Goal: Information Seeking & Learning: Learn about a topic

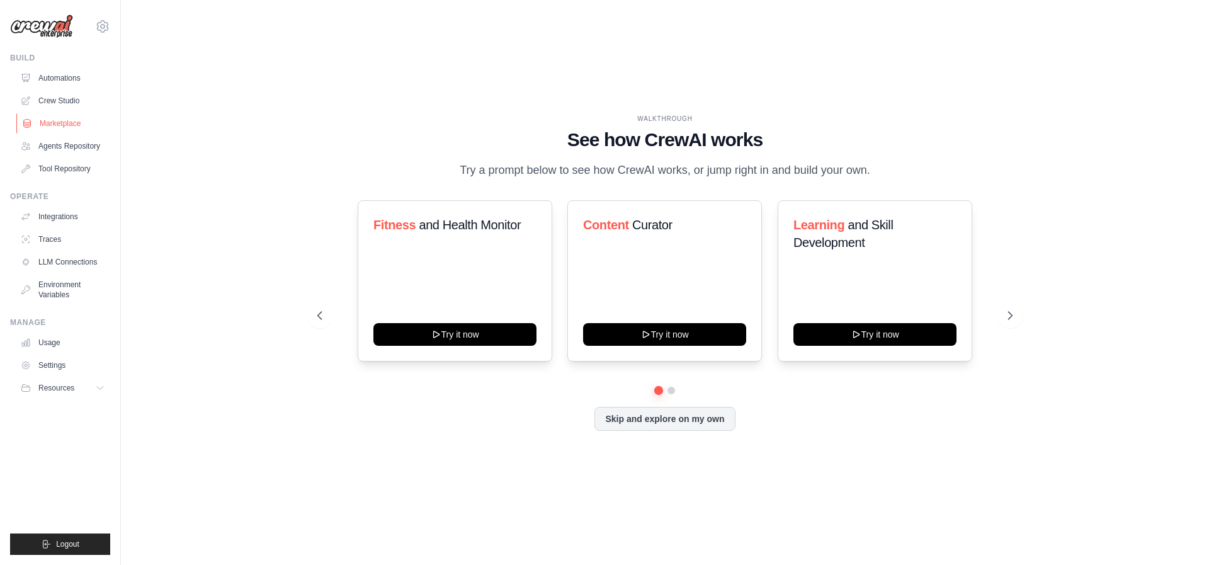
click at [68, 124] on link "Marketplace" at bounding box center [63, 123] width 95 height 20
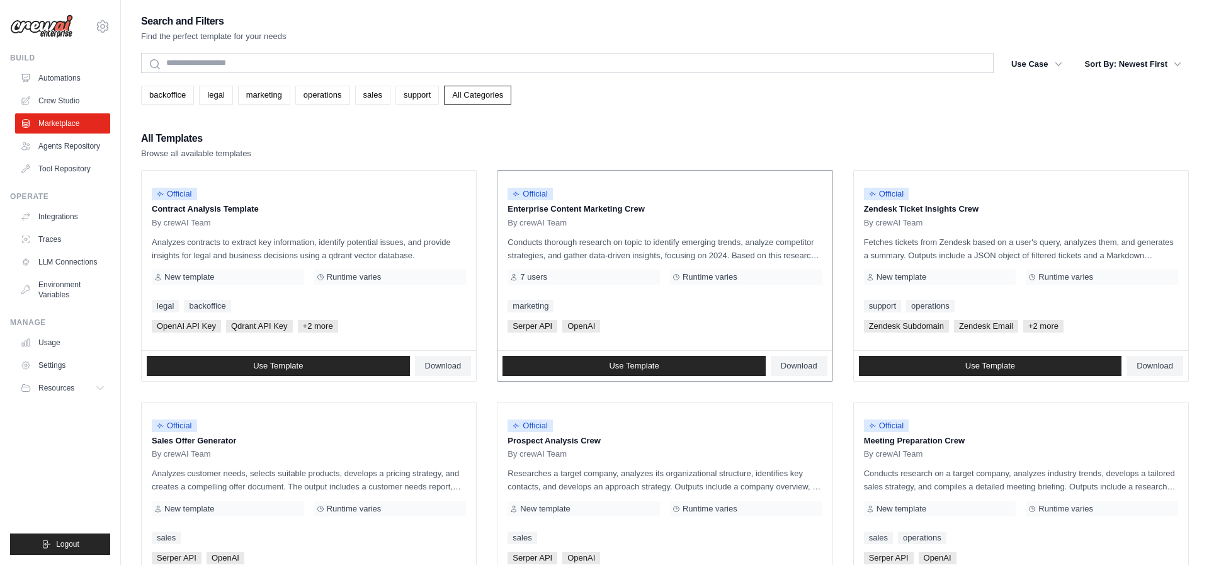
drag, startPoint x: 521, startPoint y: 275, endPoint x: 551, endPoint y: 275, distance: 29.6
click at [551, 275] on div "7 users" at bounding box center [584, 277] width 152 height 15
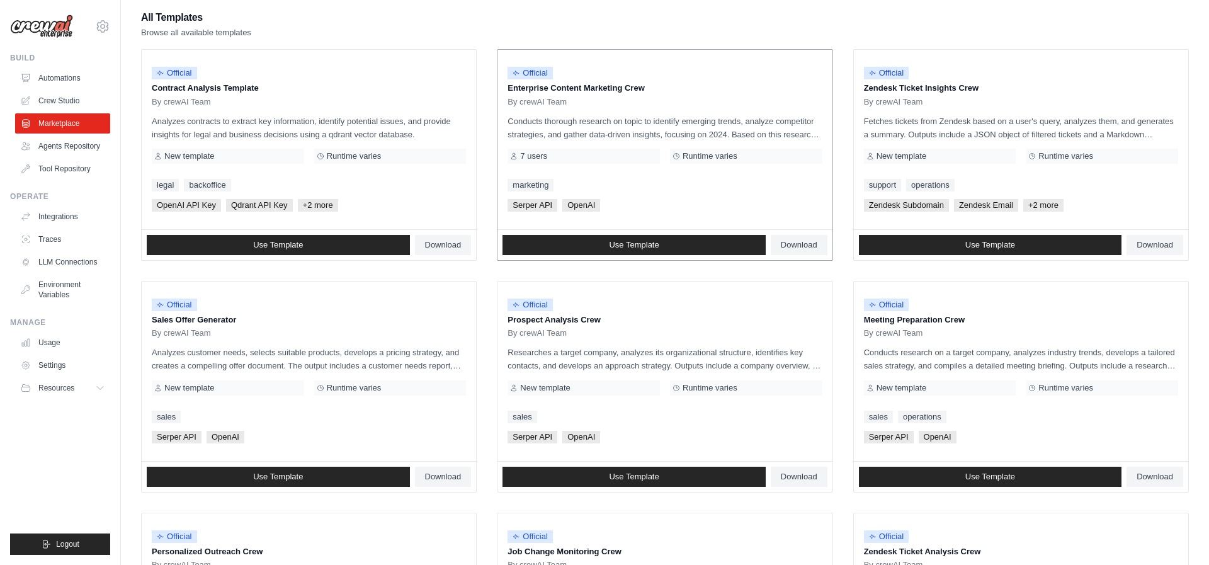
scroll to position [46, 0]
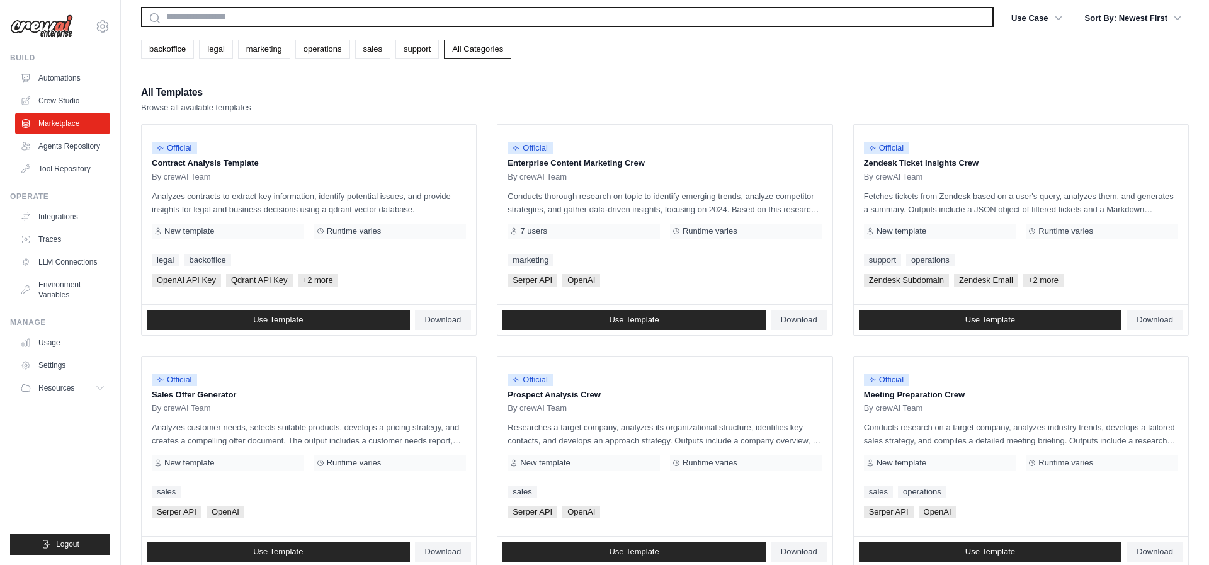
click at [273, 18] on input "text" at bounding box center [567, 17] width 853 height 20
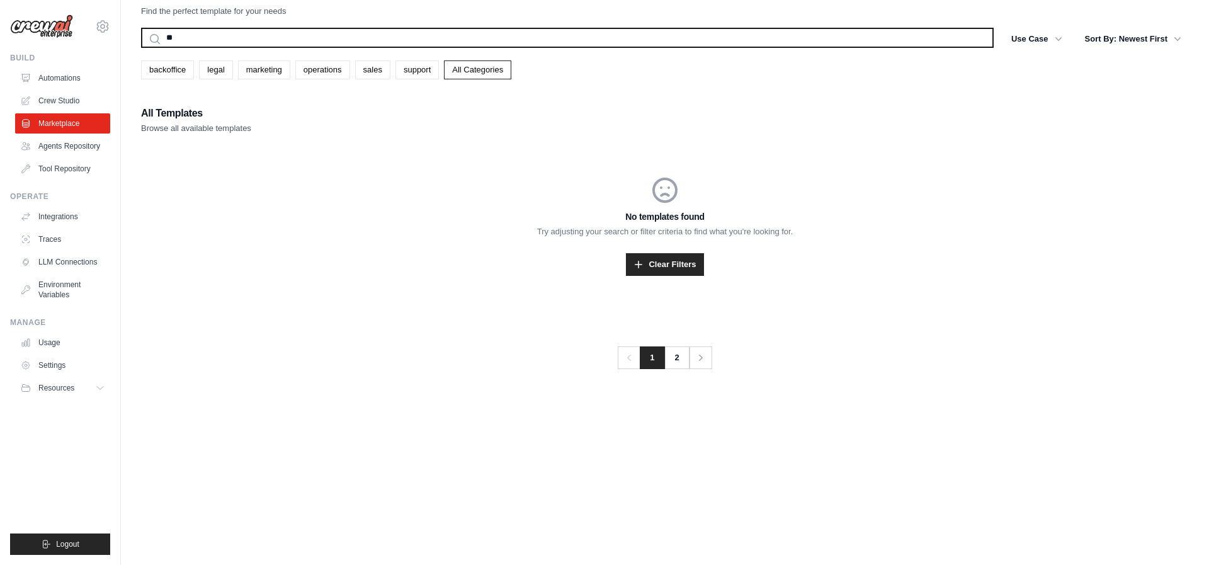
type input "*"
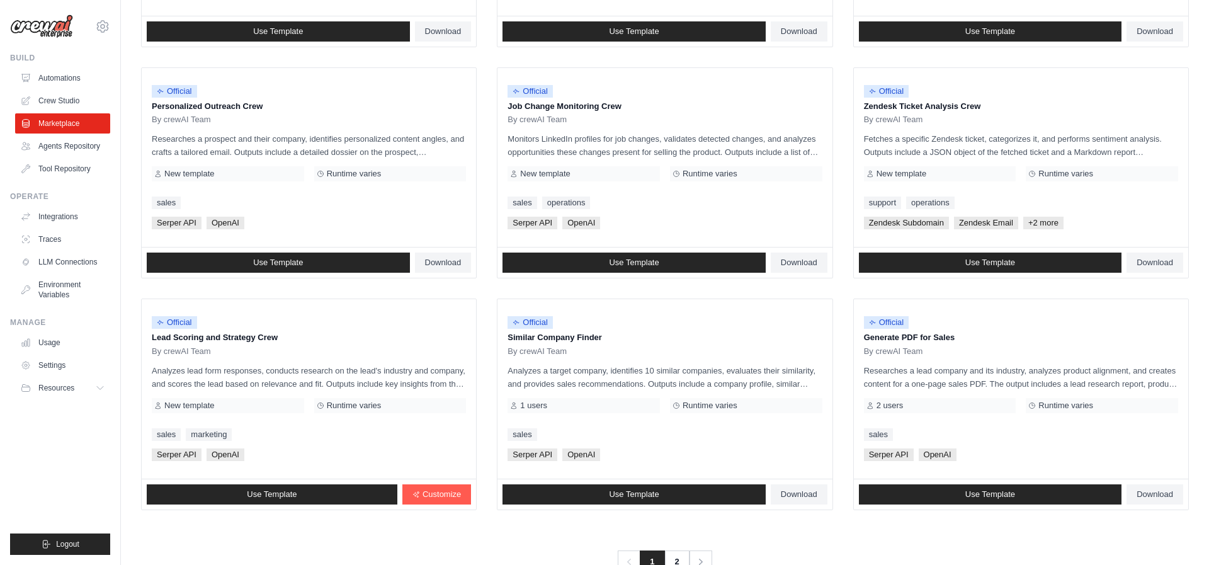
scroll to position [602, 0]
